Goal: Task Accomplishment & Management: Use online tool/utility

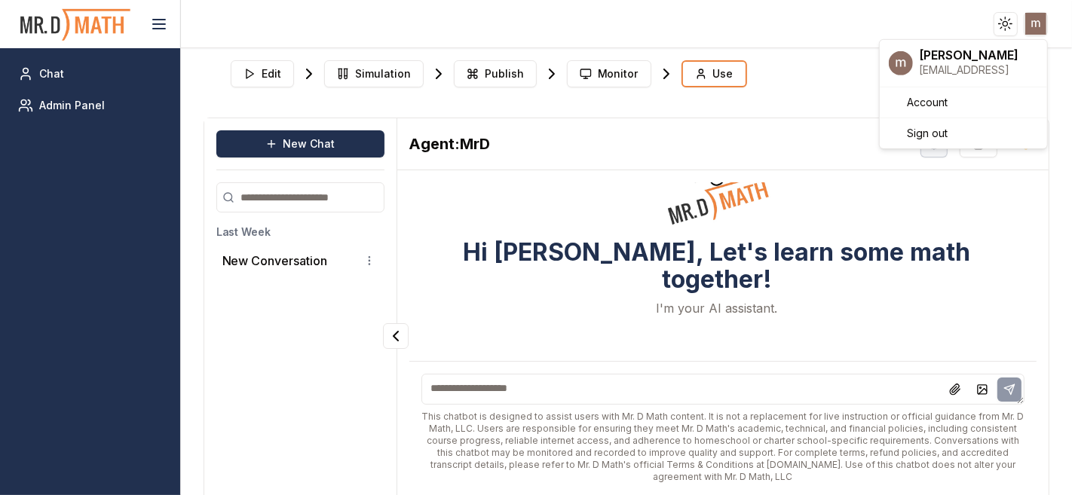
click at [1038, 28] on html "Toggle theme Toggle user menu Chat Admin Panel Edit Simulation Publish Monitor …" at bounding box center [536, 247] width 1072 height 495
click at [809, 98] on html "Toggle theme Toggle user menu Chat Admin Panel Edit Simulation Publish Monitor …" at bounding box center [536, 247] width 1072 height 495
click at [1021, 146] on line "button" at bounding box center [1023, 146] width 4 height 2
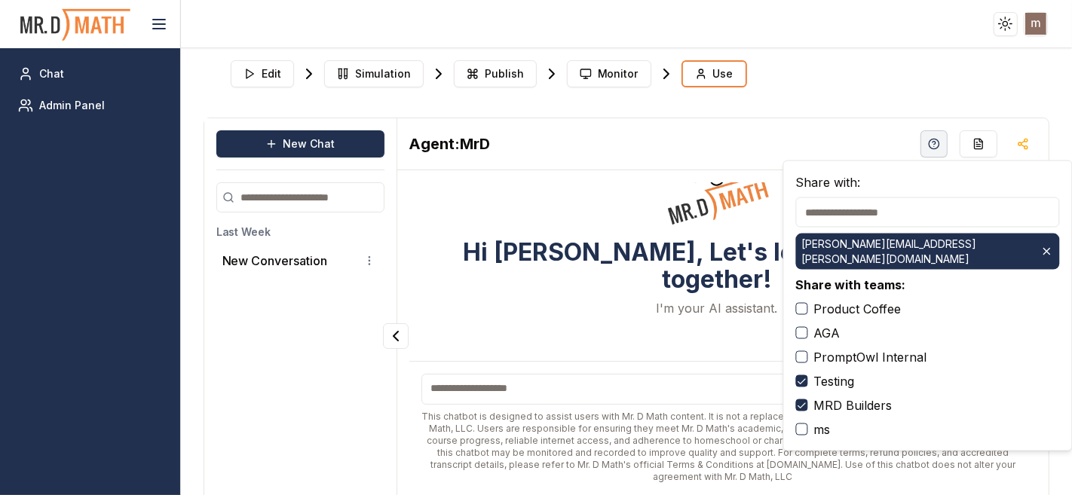
click at [918, 79] on div "Edit Simulation Publish Monitor Use" at bounding box center [627, 73] width 804 height 39
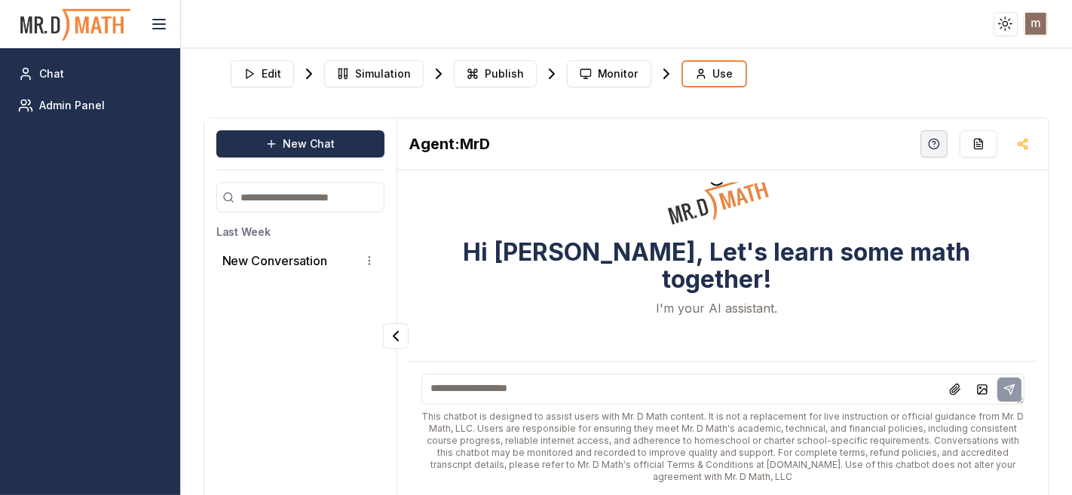
scroll to position [39, 0]
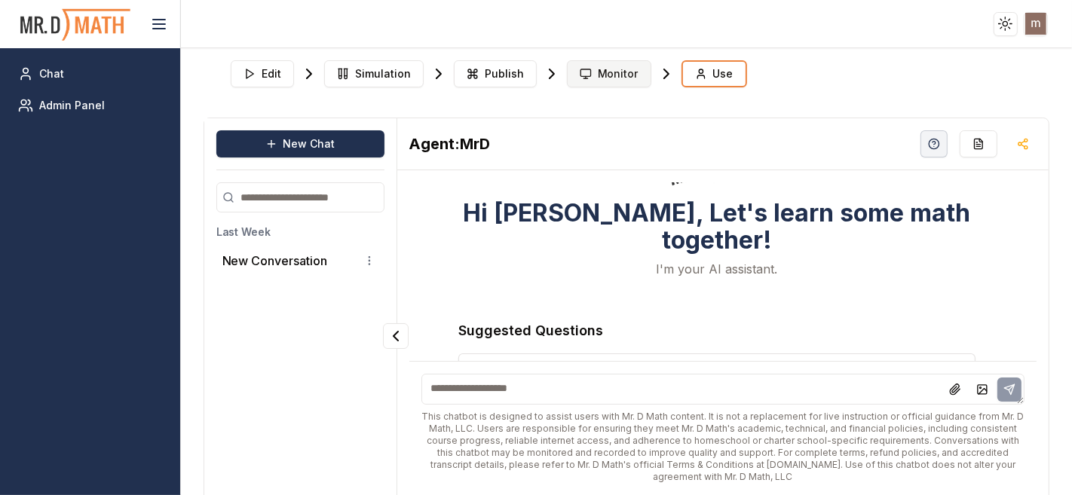
click at [596, 84] on button "Monitor" at bounding box center [609, 73] width 84 height 27
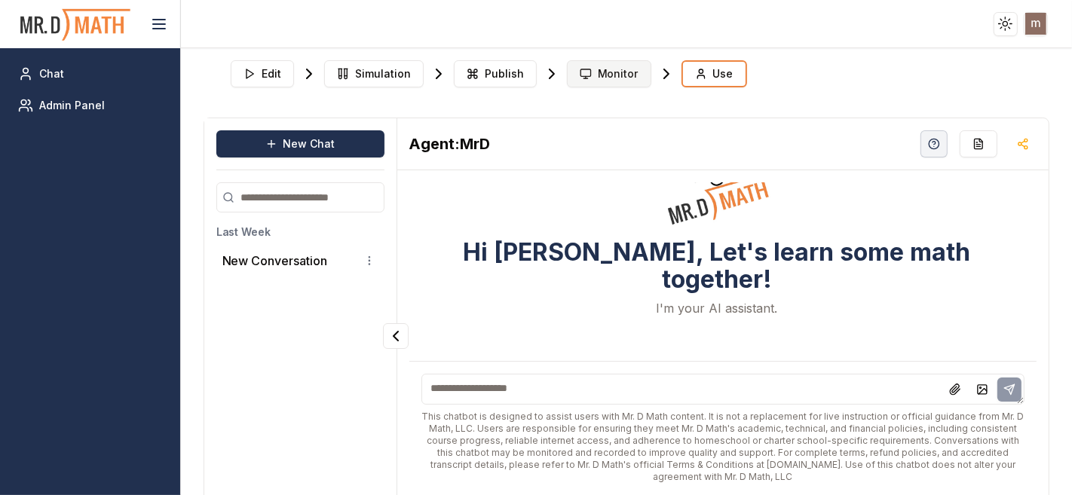
click at [607, 76] on span "Monitor" at bounding box center [618, 73] width 41 height 15
click at [588, 68] on button "Monitor" at bounding box center [609, 73] width 84 height 27
click at [598, 69] on span "Monitor" at bounding box center [618, 73] width 41 height 15
click at [485, 69] on span "Publish" at bounding box center [504, 73] width 39 height 15
click at [390, 76] on span "Simulation" at bounding box center [383, 73] width 56 height 15
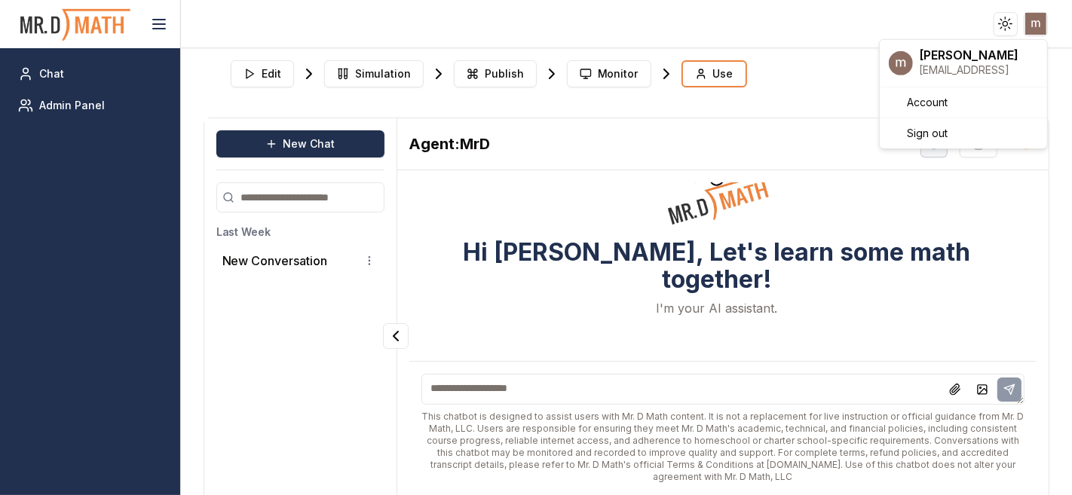
click at [1035, 16] on html "Toggle theme Toggle user menu Chat Admin Panel Edit Simulation Publish Monitor …" at bounding box center [536, 247] width 1072 height 495
click at [939, 126] on span "Sign out" at bounding box center [927, 133] width 41 height 15
